Goal: Information Seeking & Learning: Learn about a topic

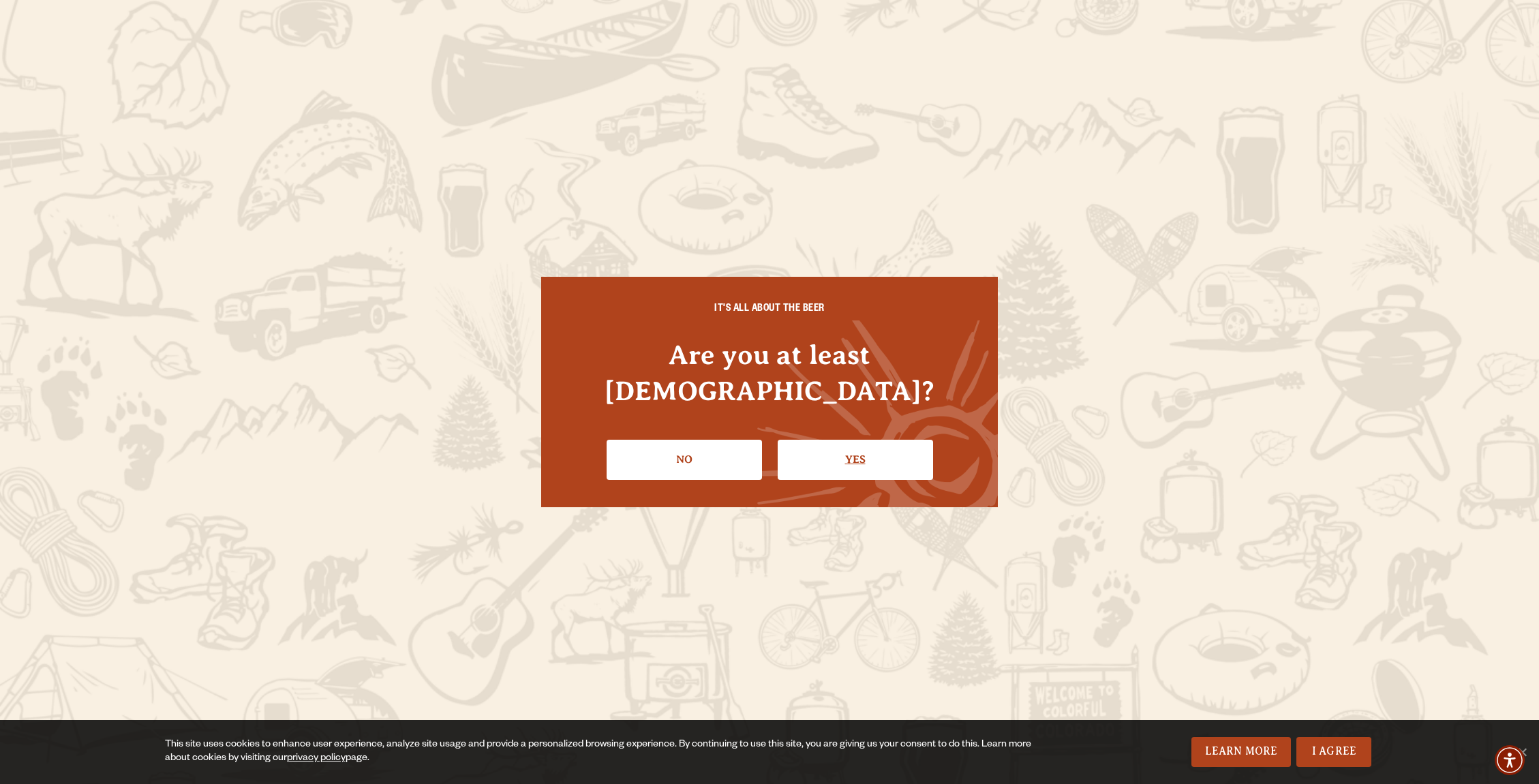
click at [854, 445] on link "Yes" at bounding box center [856, 459] width 155 height 40
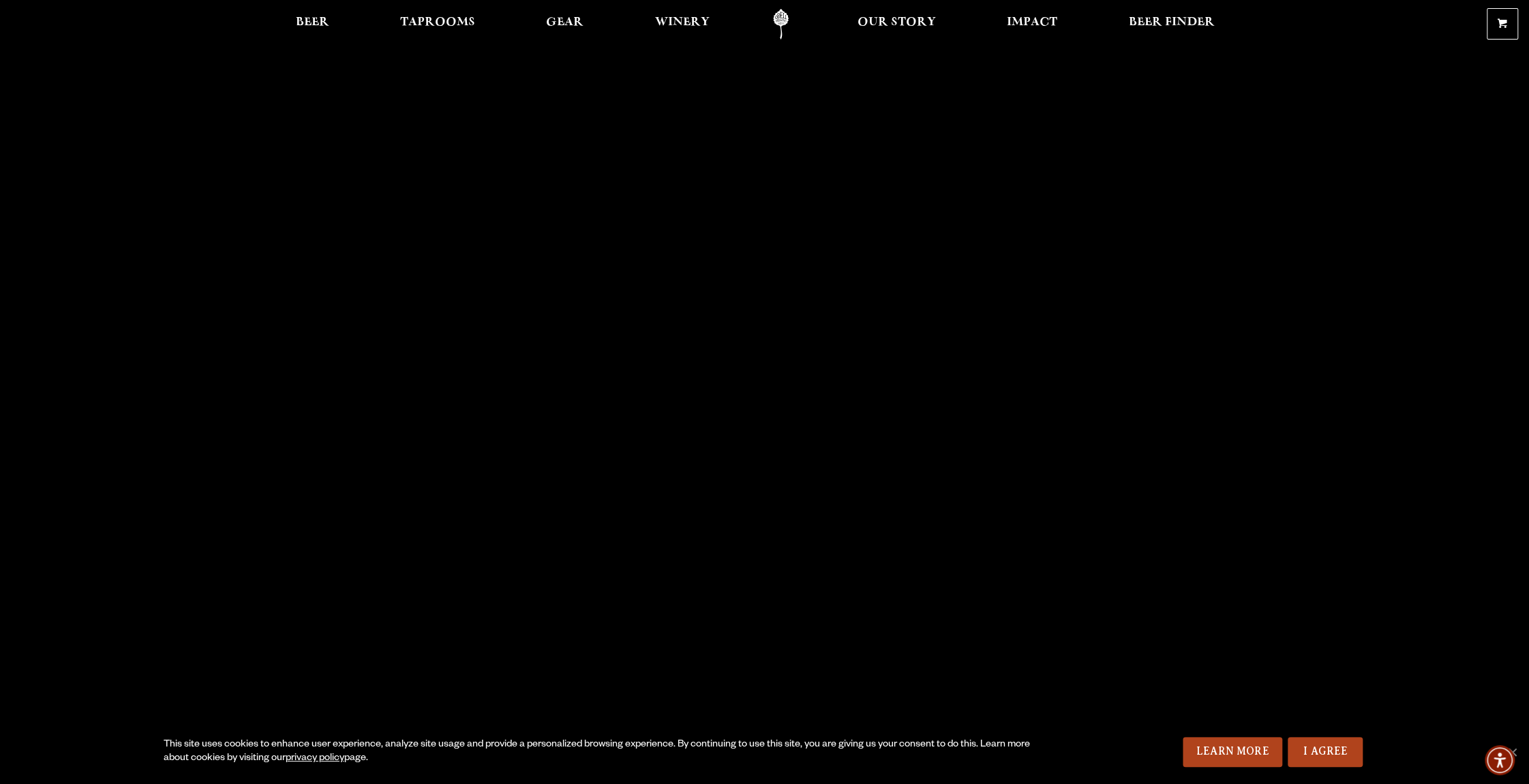
click at [783, 17] on link "Odell Home" at bounding box center [780, 24] width 51 height 30
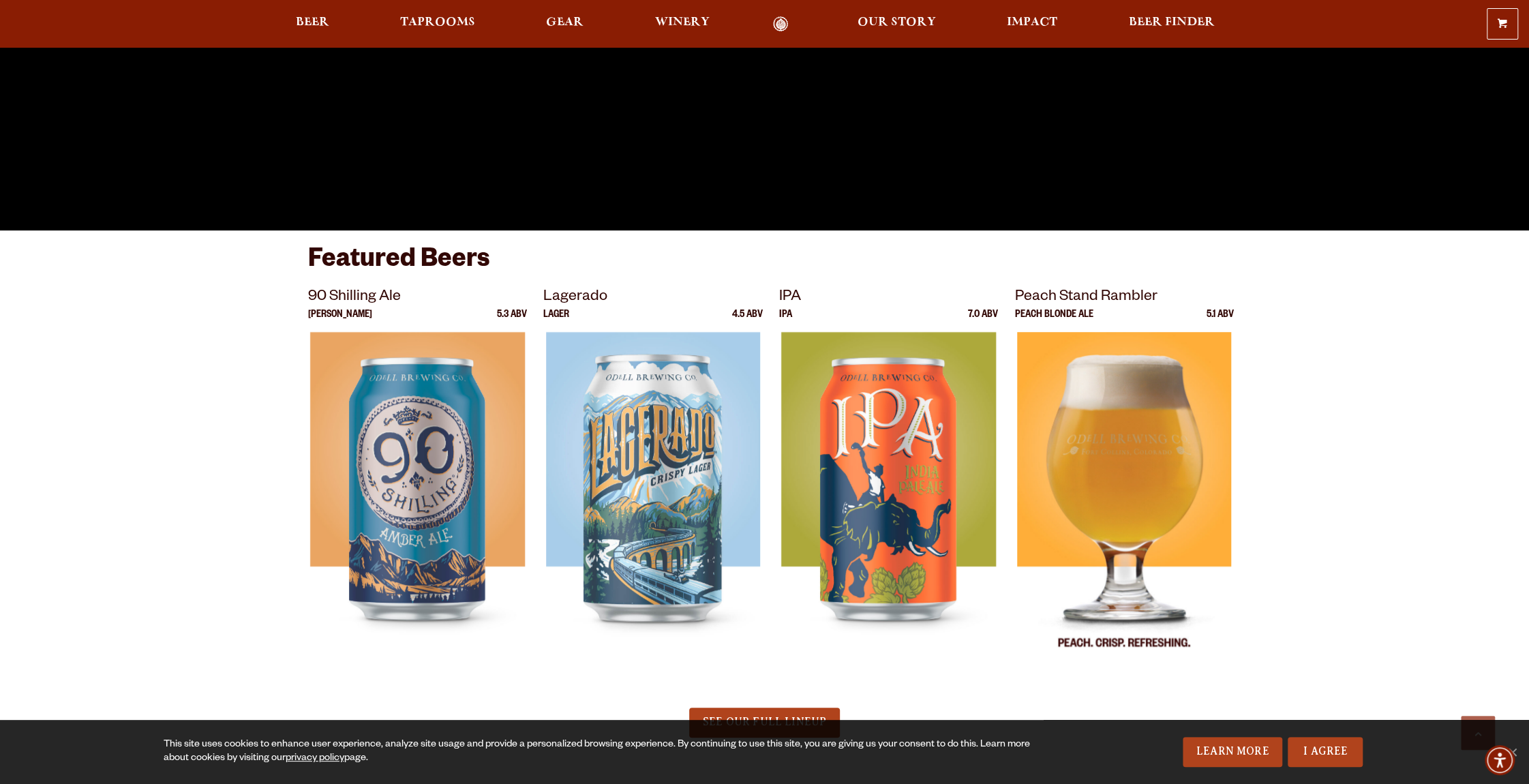
scroll to position [630, 0]
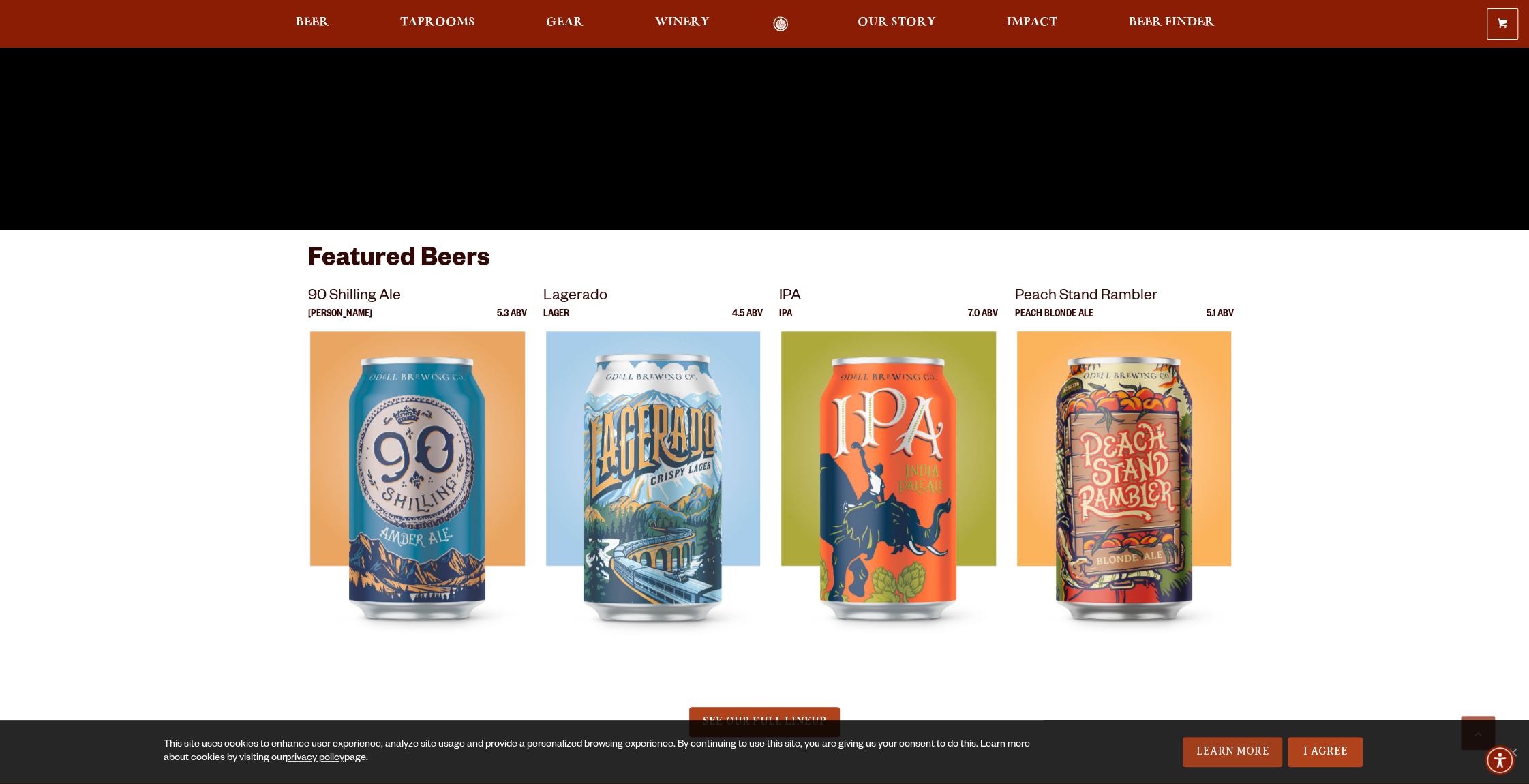
click at [1226, 746] on link "Learn More" at bounding box center [1233, 751] width 100 height 30
click at [912, 26] on span "Our Story" at bounding box center [897, 22] width 78 height 11
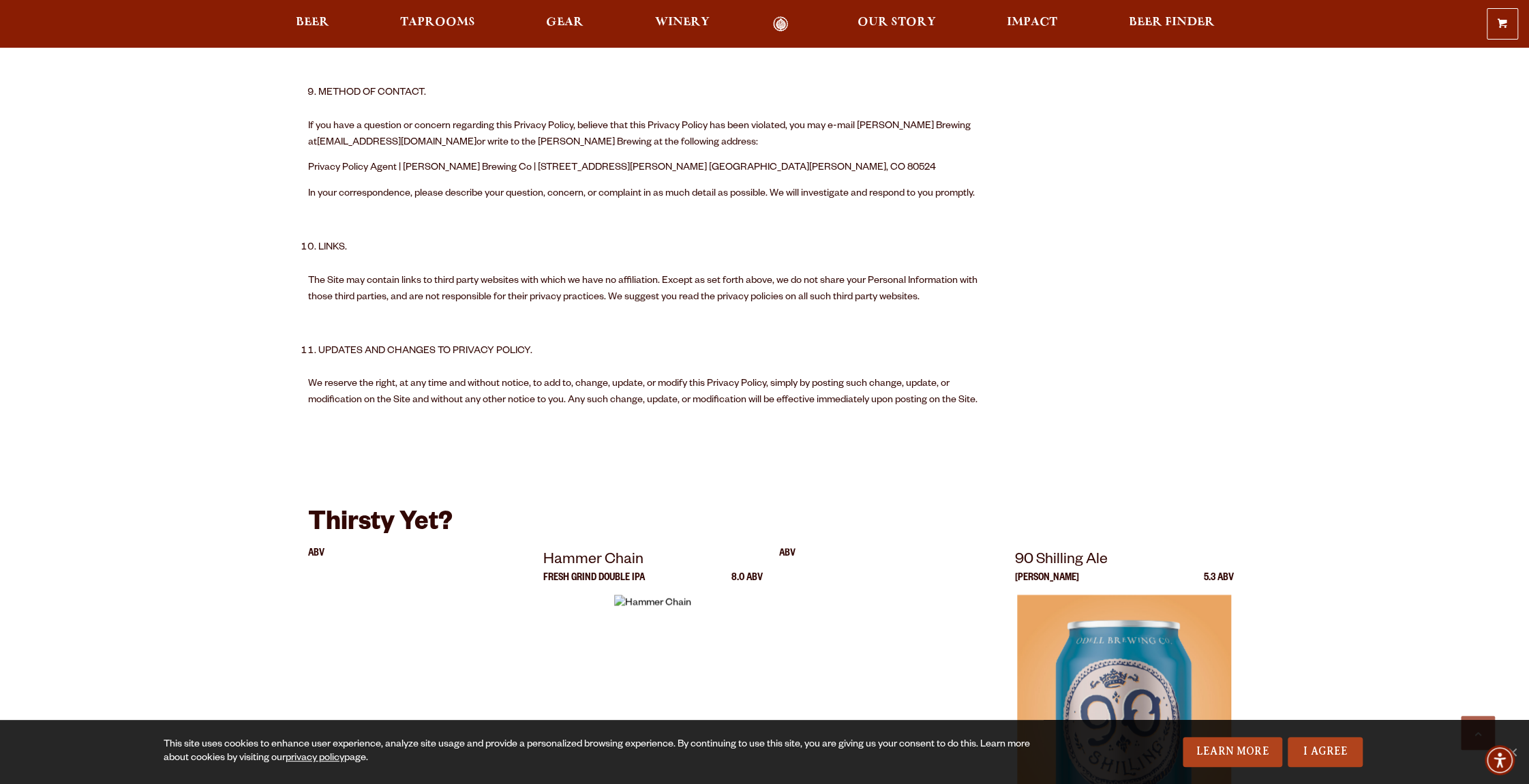
scroll to position [2216, 0]
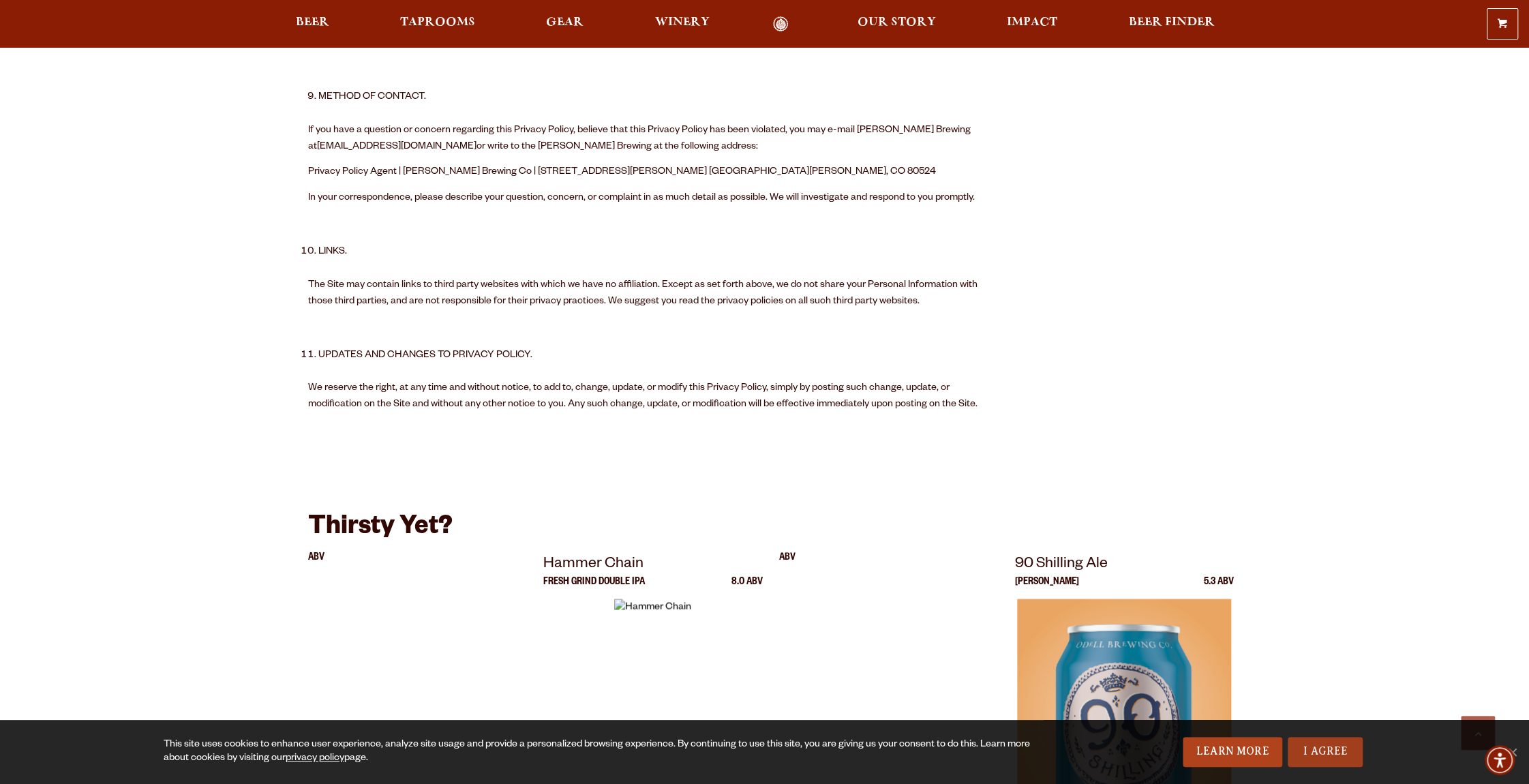
click at [1318, 751] on link "I Agree" at bounding box center [1325, 751] width 75 height 30
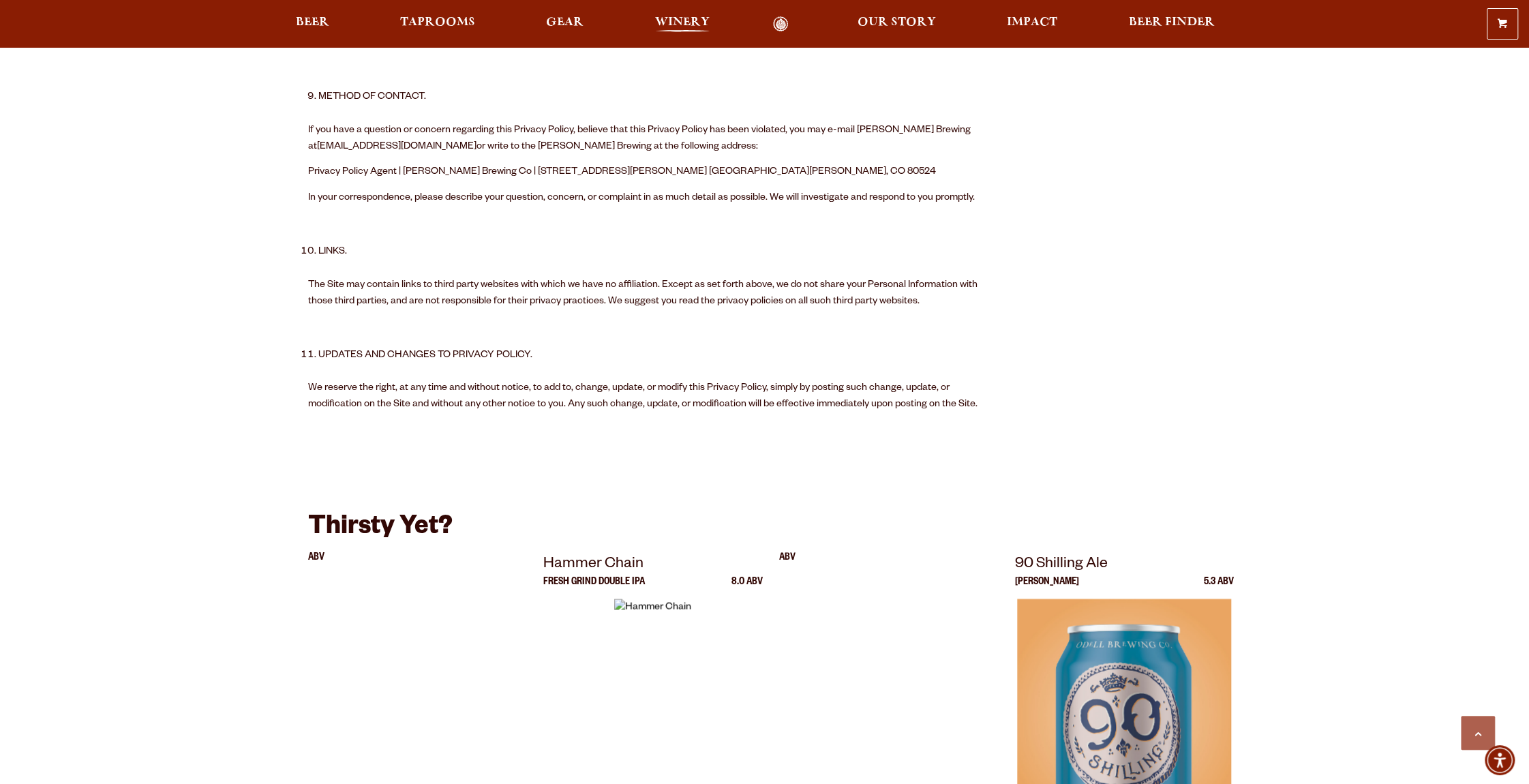
click at [687, 22] on span "Winery" at bounding box center [682, 22] width 54 height 11
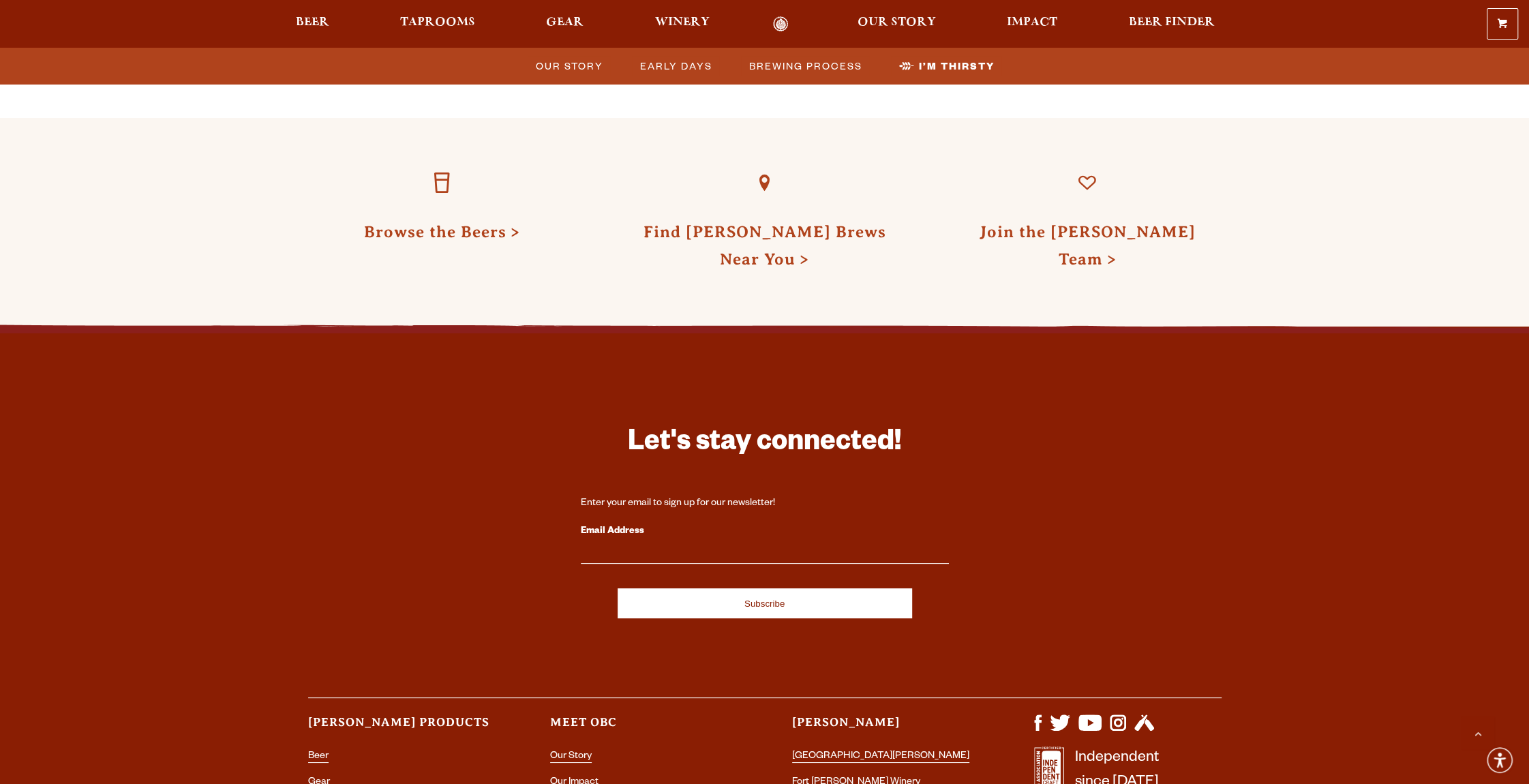
scroll to position [4380, 0]
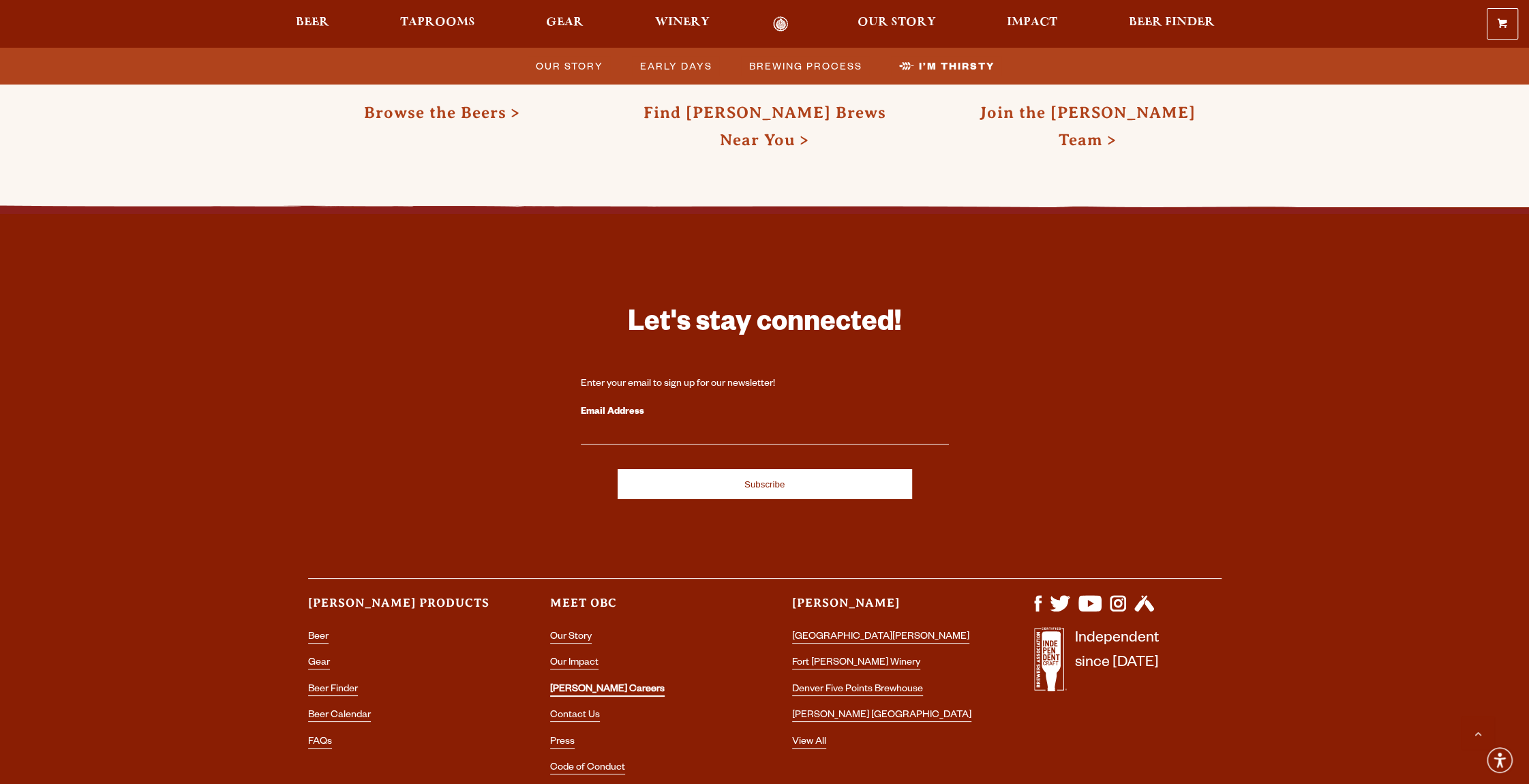
click at [564, 685] on link "[PERSON_NAME] Careers" at bounding box center [608, 690] width 115 height 12
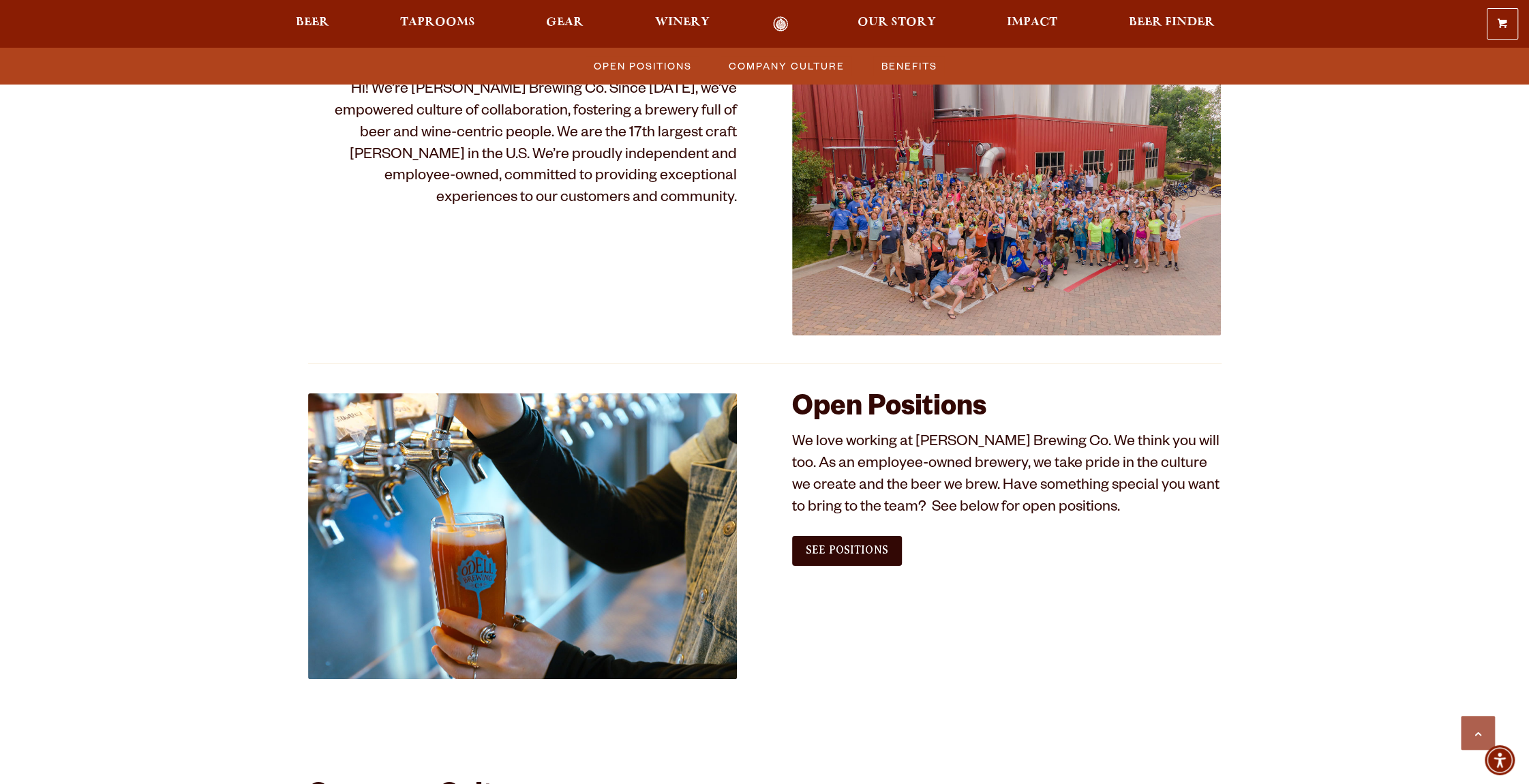
scroll to position [648, 0]
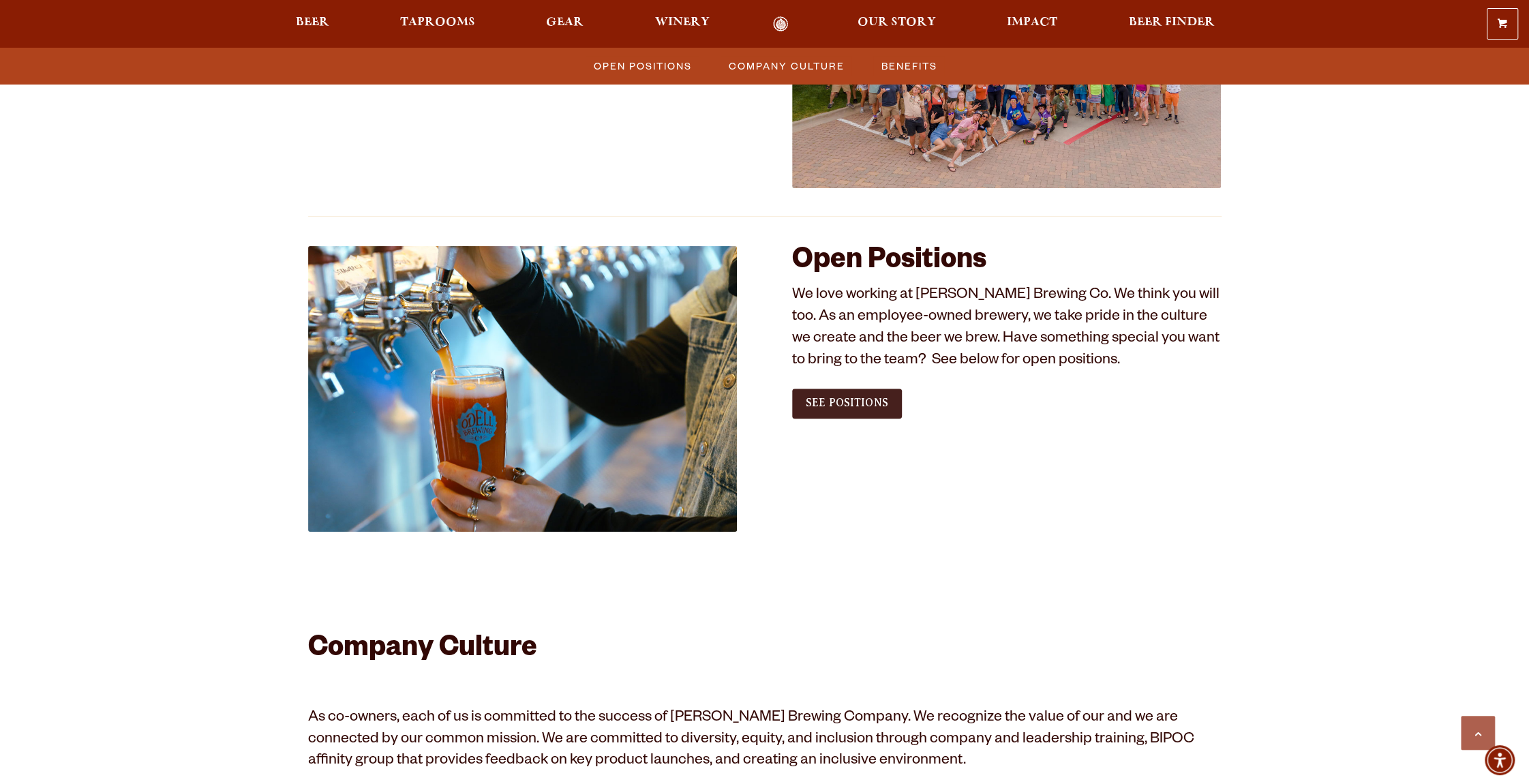
click at [826, 403] on span "See Positions" at bounding box center [847, 403] width 83 height 12
